Goal: Book appointment/travel/reservation

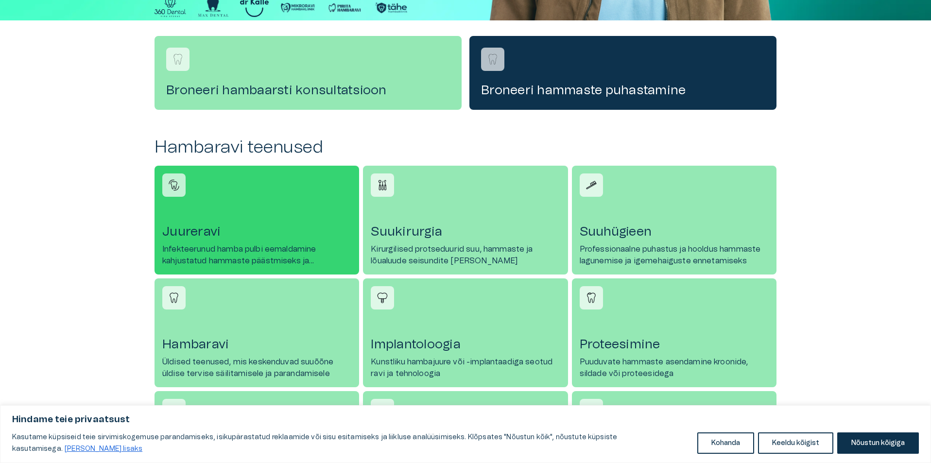
click at [178, 254] on p "Infekteerunud hamba pulbi eemaldamine kahjustatud hammaste päästmiseks ja taast…" at bounding box center [256, 254] width 189 height 23
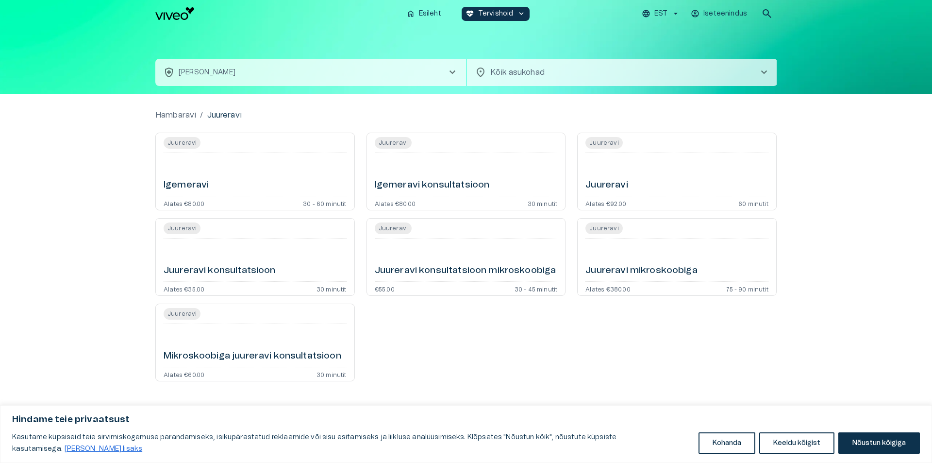
click at [613, 203] on p "Alates €92.00" at bounding box center [606, 203] width 41 height 6
click at [869, 442] on button "Nõustun kõigiga" at bounding box center [880, 442] width 82 height 21
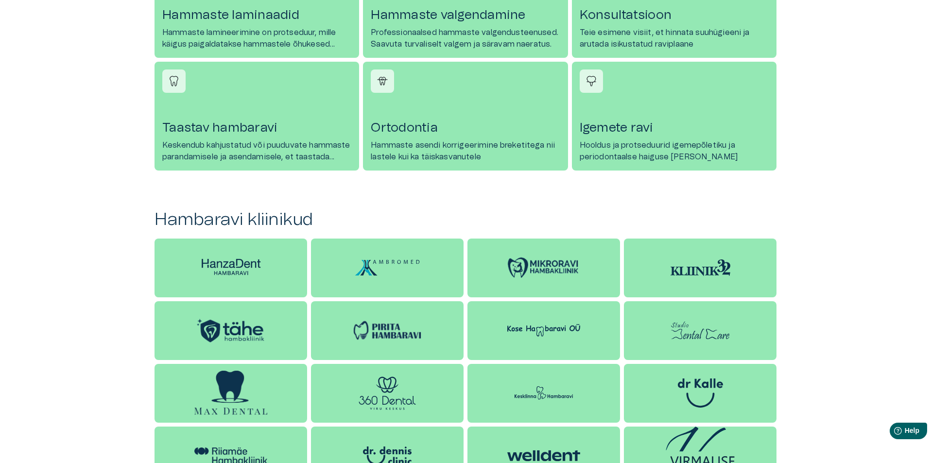
scroll to position [728, 0]
